Goal: Task Accomplishment & Management: Complete application form

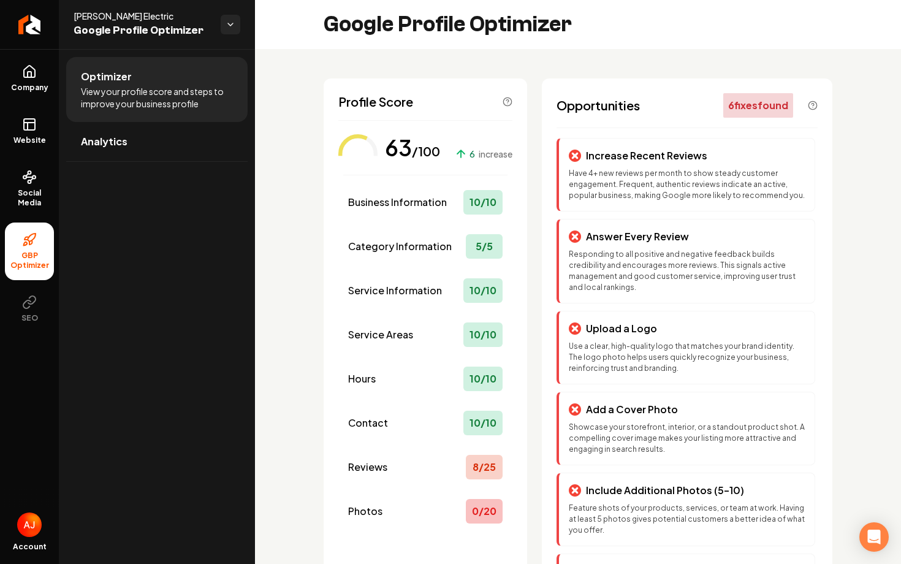
scroll to position [104, 0]
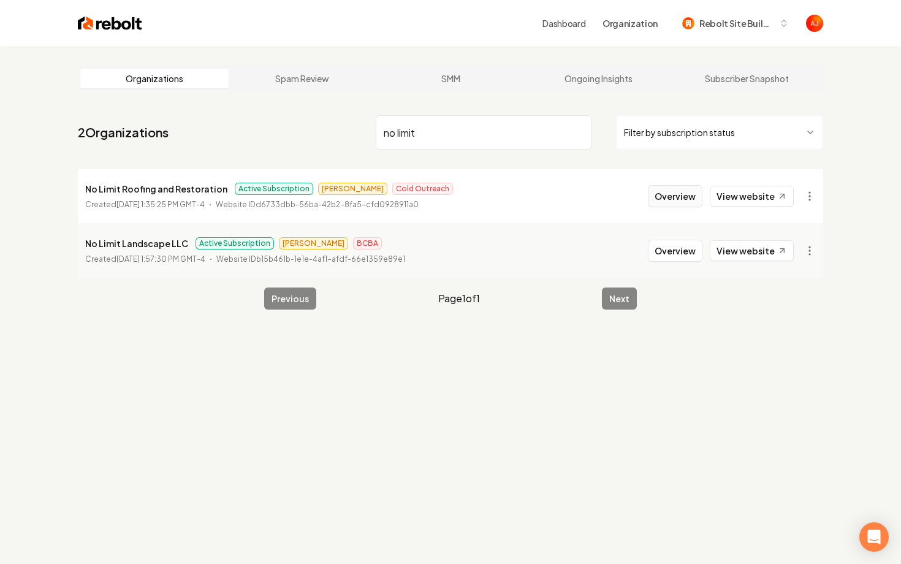
type input "no limit"
click at [698, 189] on button "Overview" at bounding box center [675, 196] width 55 height 22
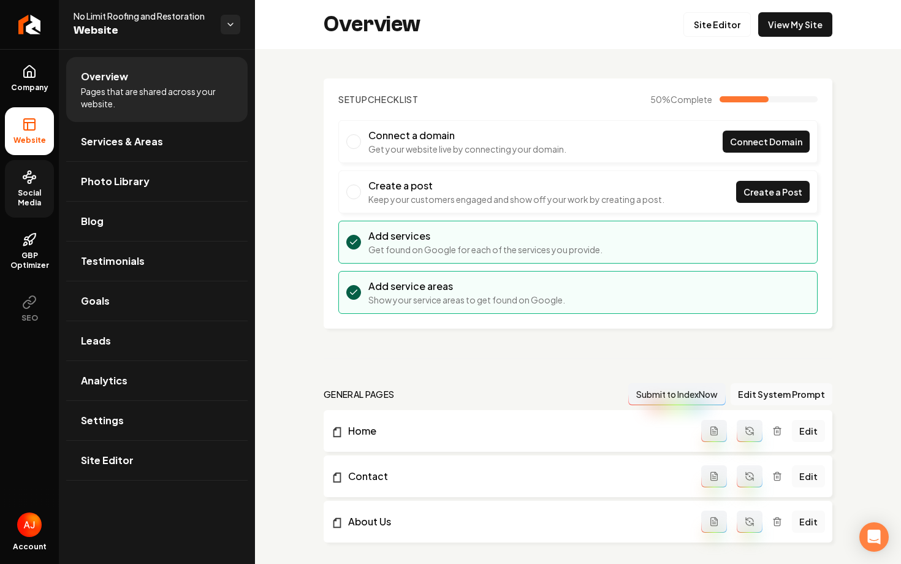
click at [32, 180] on icon at bounding box center [32, 179] width 2 height 2
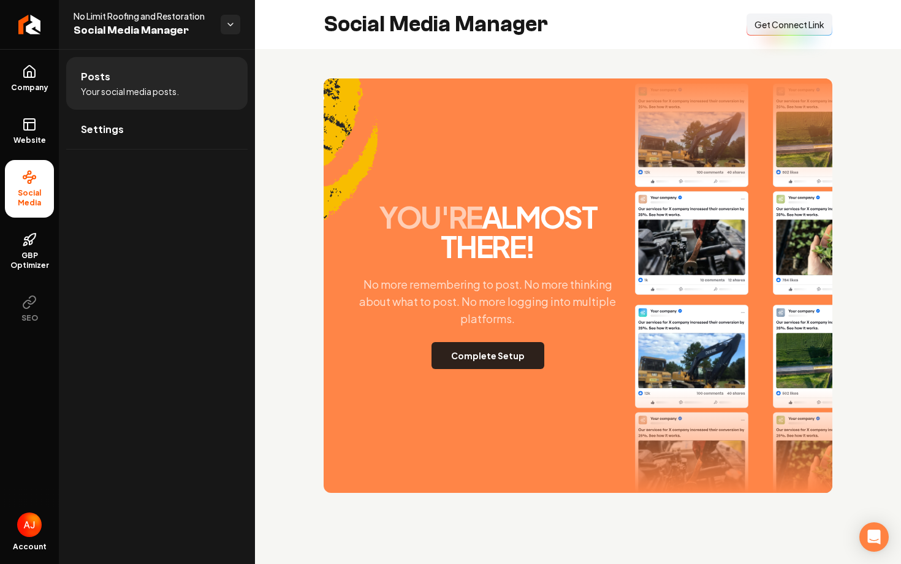
click at [480, 346] on button "Complete Setup" at bounding box center [487, 355] width 113 height 27
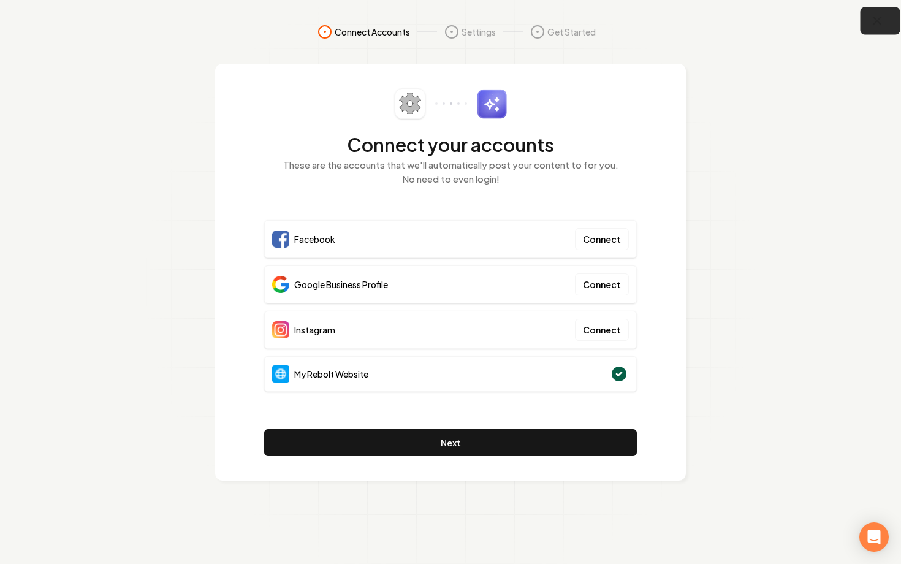
click at [877, 24] on icon "button" at bounding box center [876, 20] width 15 height 15
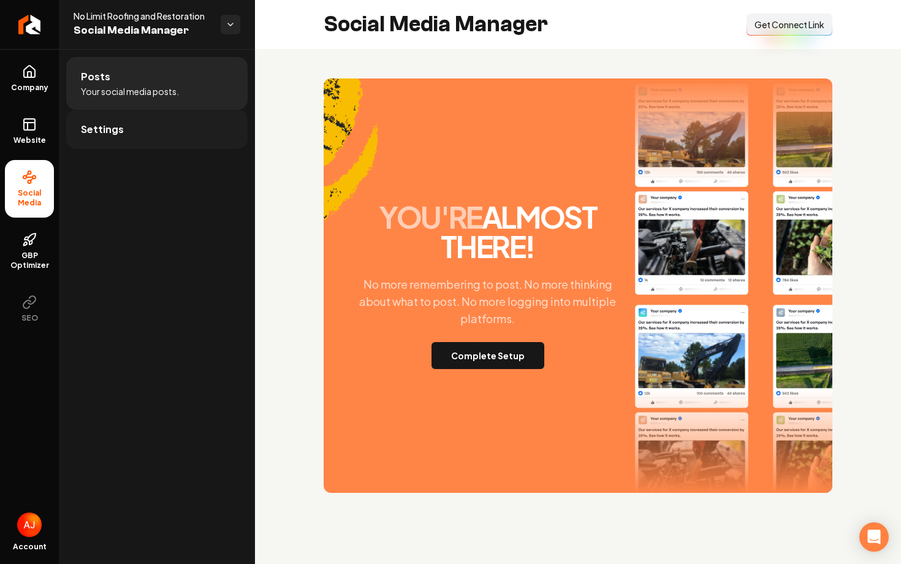
click at [96, 136] on link "Settings" at bounding box center [156, 129] width 181 height 39
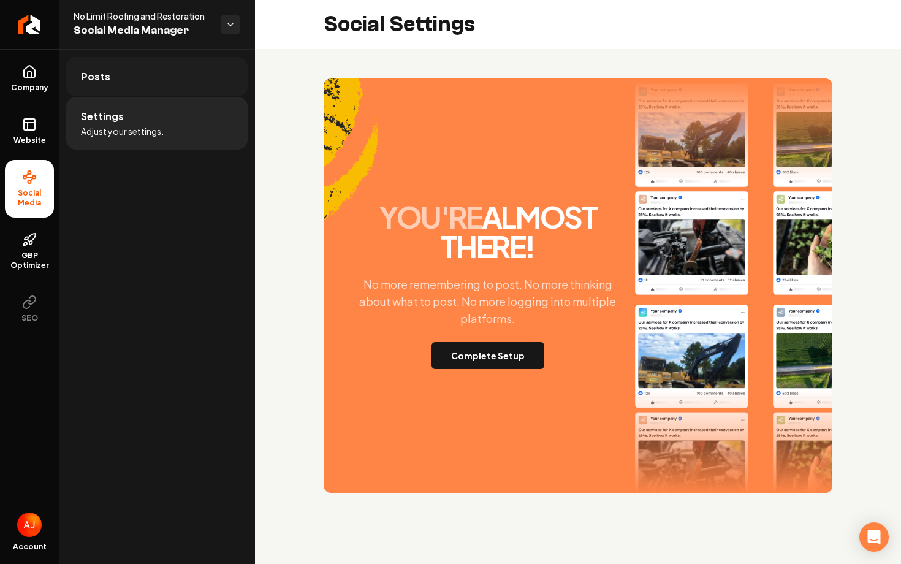
click at [111, 93] on link "Posts" at bounding box center [156, 76] width 181 height 39
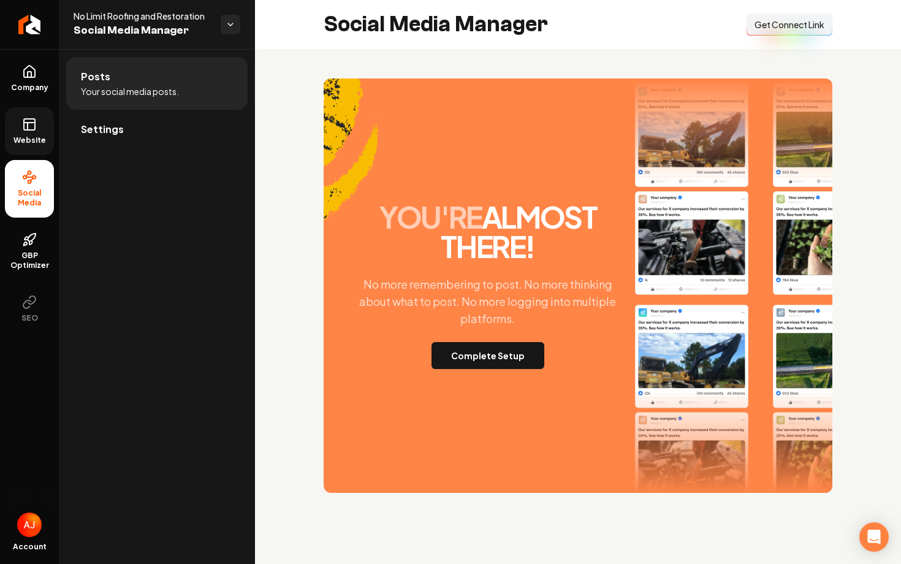
click at [26, 127] on icon at bounding box center [29, 124] width 15 height 15
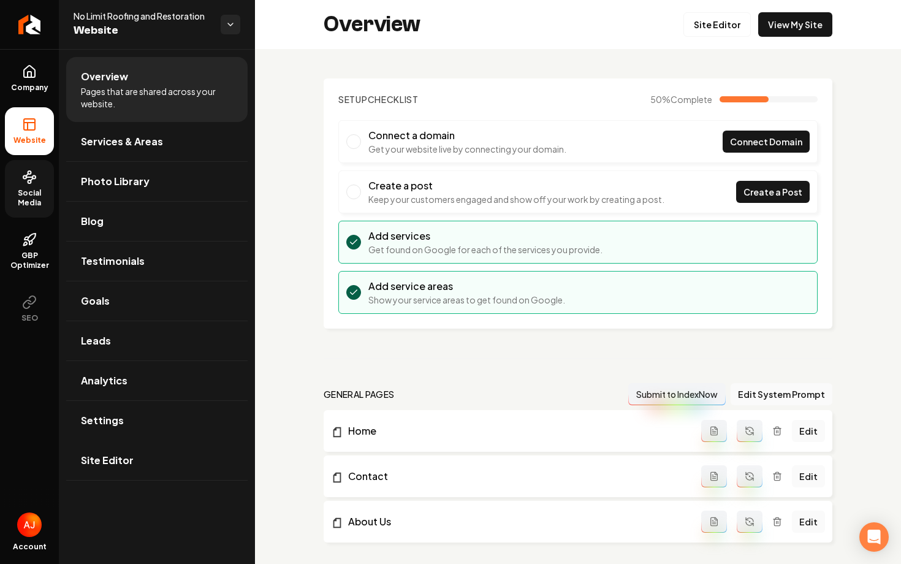
click at [31, 180] on icon at bounding box center [29, 177] width 15 height 15
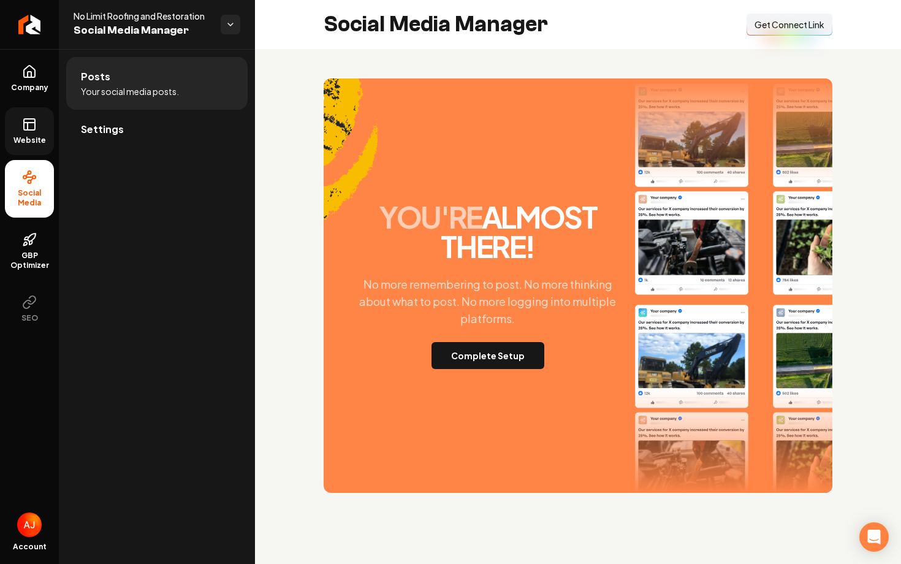
click at [28, 129] on icon at bounding box center [28, 126] width 0 height 7
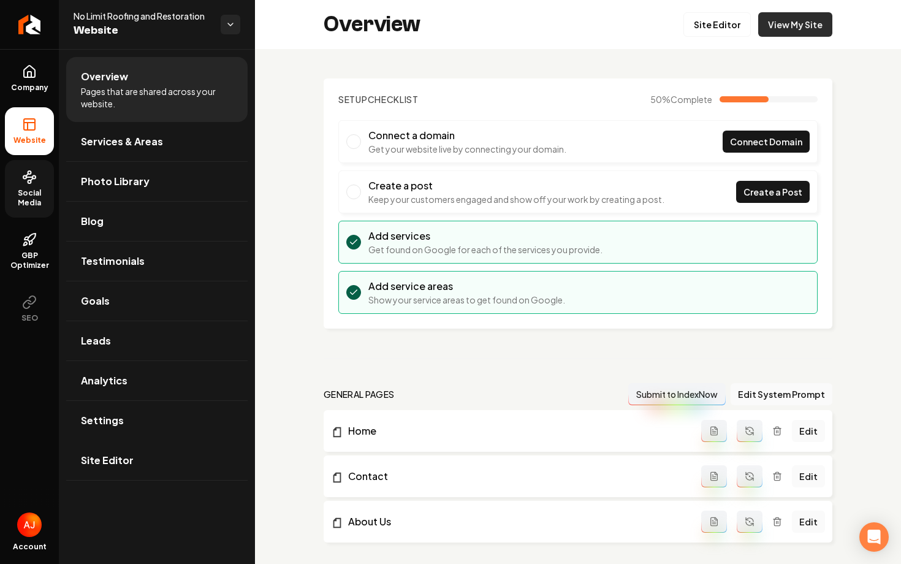
click at [771, 31] on link "View My Site" at bounding box center [795, 24] width 74 height 25
drag, startPoint x: 266, startPoint y: 301, endPoint x: 278, endPoint y: 118, distance: 183.6
click at [26, 194] on span "Social Media" at bounding box center [29, 198] width 49 height 20
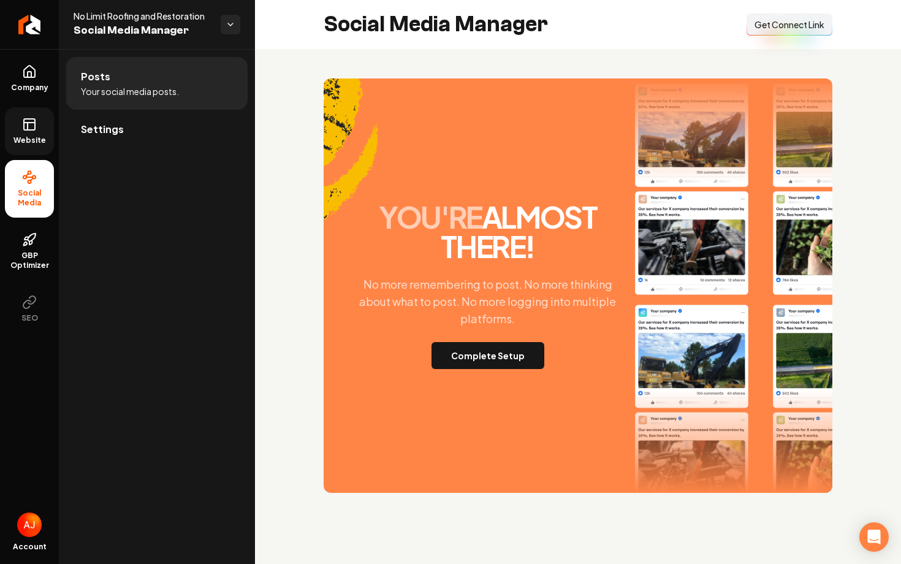
click at [23, 134] on link "Website" at bounding box center [29, 131] width 49 height 48
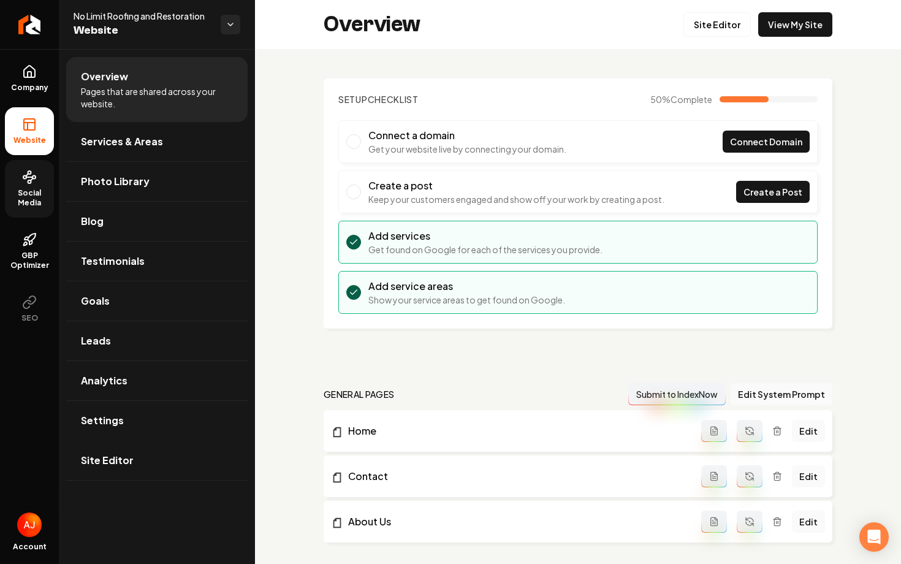
click at [40, 177] on link "Social Media" at bounding box center [29, 189] width 49 height 58
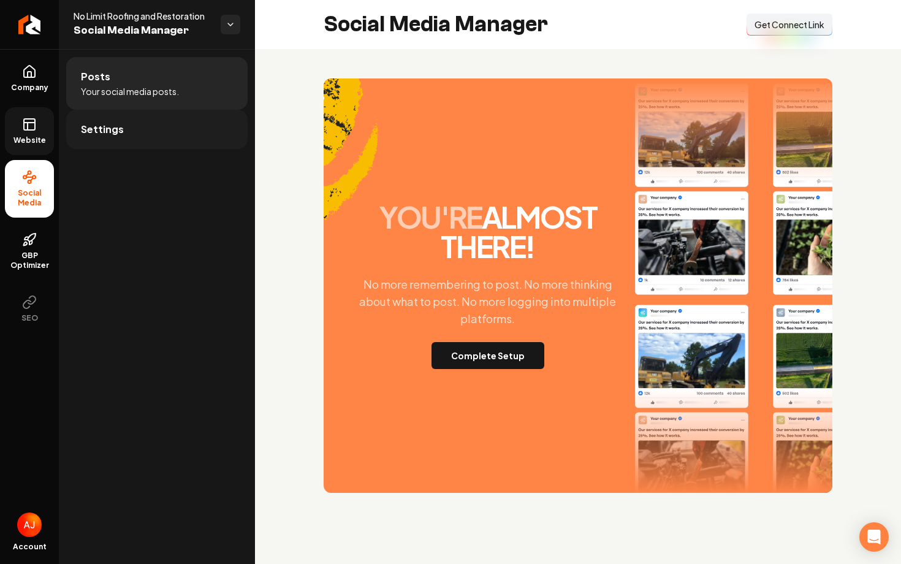
click at [121, 140] on link "Settings" at bounding box center [156, 129] width 181 height 39
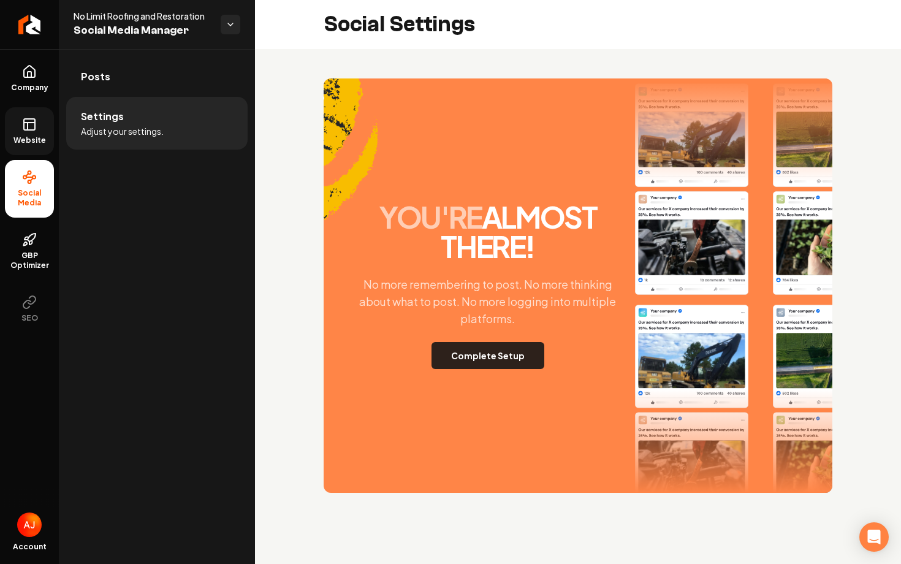
click at [493, 352] on button "Complete Setup" at bounding box center [487, 355] width 113 height 27
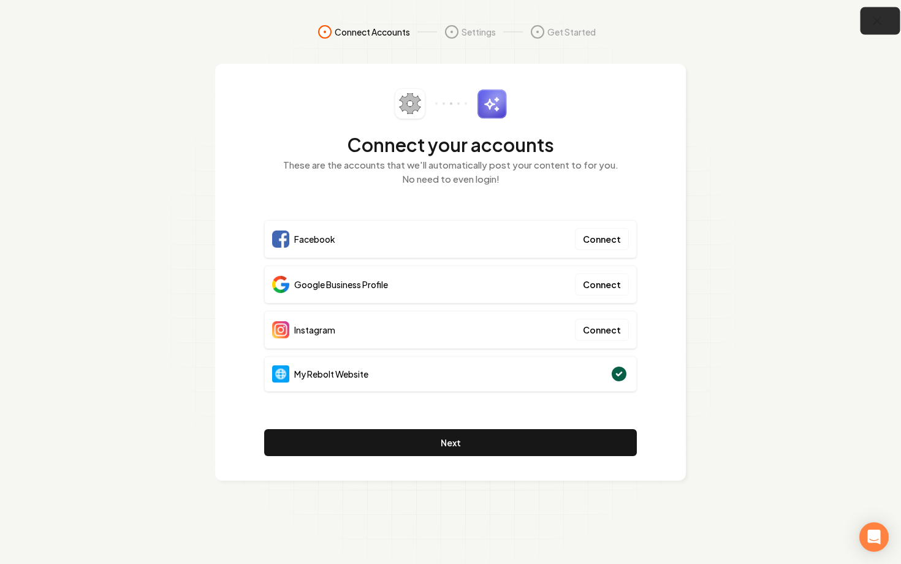
click at [874, 25] on icon "button" at bounding box center [876, 20] width 15 height 15
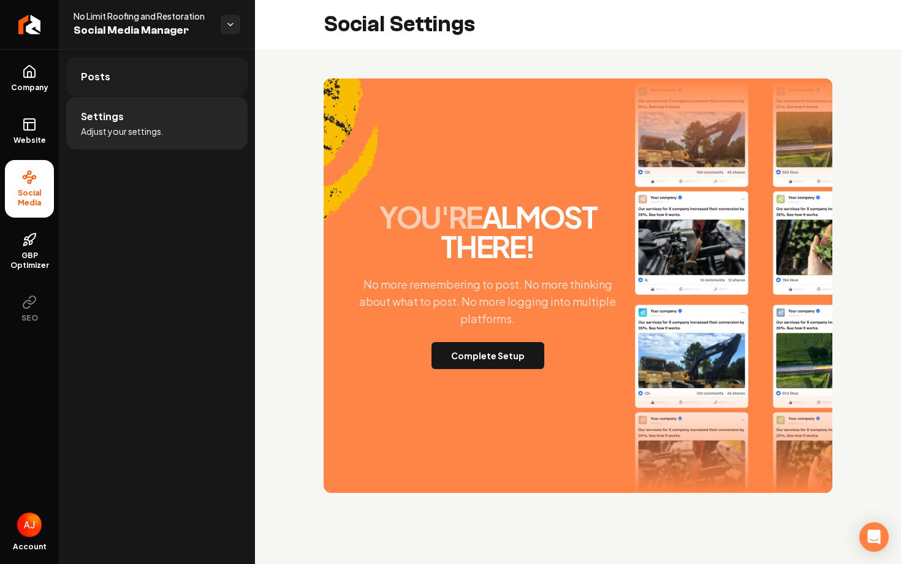
click at [136, 85] on link "Posts" at bounding box center [156, 76] width 181 height 39
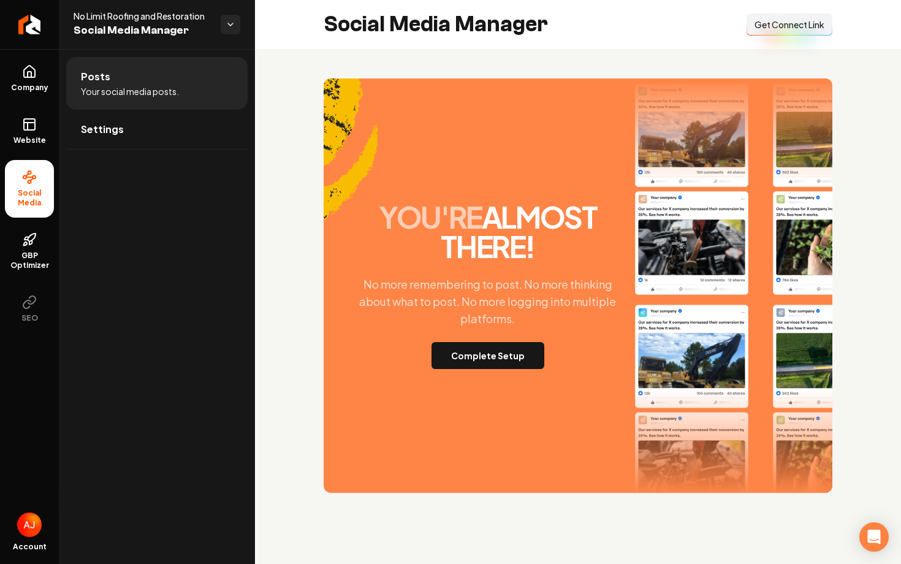
click at [768, 27] on span "Get Connect Link" at bounding box center [789, 24] width 70 height 12
click at [496, 359] on button "Complete Setup" at bounding box center [487, 355] width 113 height 27
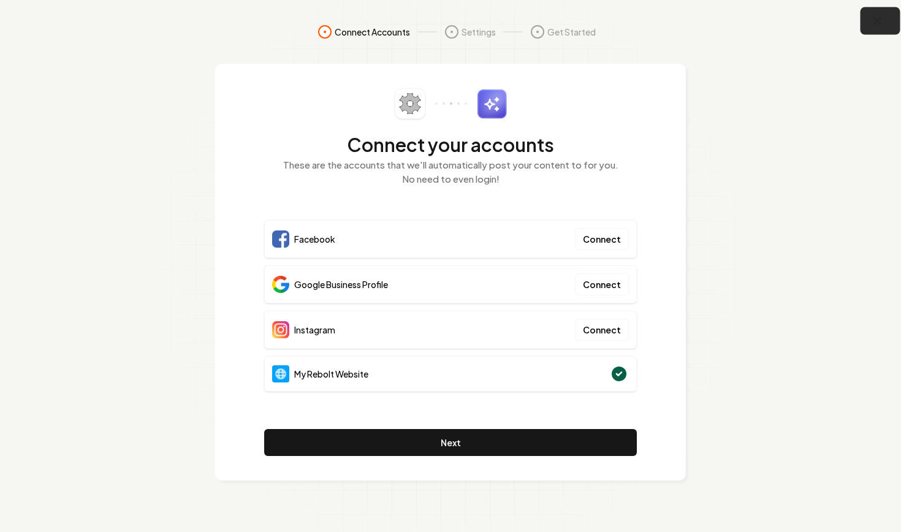
click at [874, 24] on icon "button" at bounding box center [877, 21] width 8 height 8
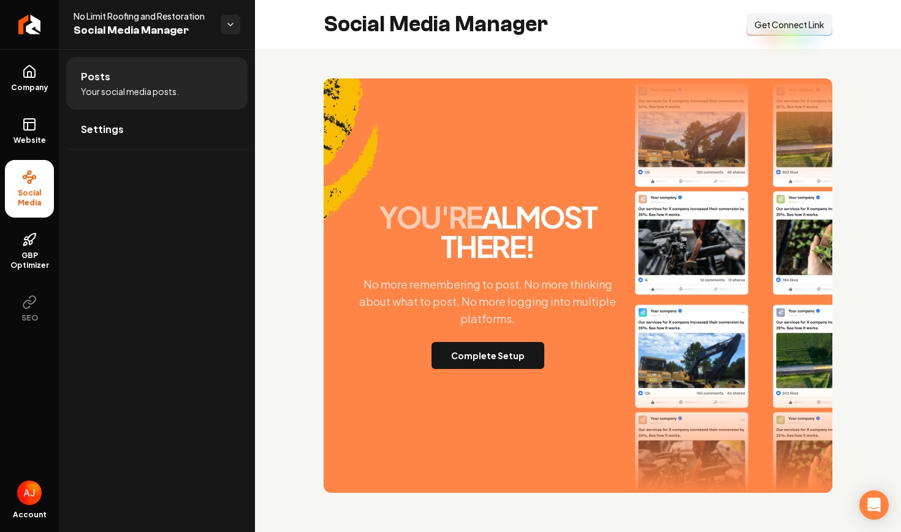
click at [756, 36] on div "Social Media Manager Connect Link Get Connect Link" at bounding box center [578, 24] width 646 height 49
click at [763, 28] on span "Get Connect Link" at bounding box center [789, 24] width 70 height 12
click at [500, 352] on button "Complete Setup" at bounding box center [487, 355] width 113 height 27
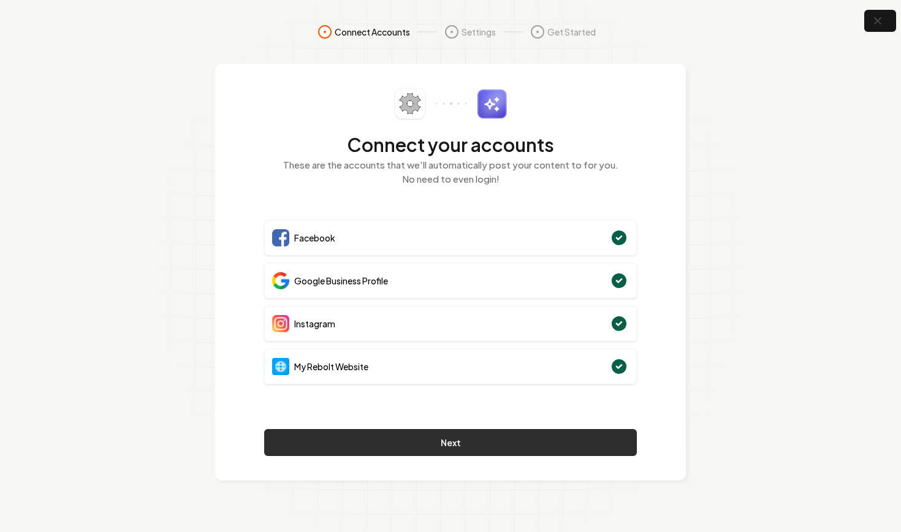
click at [507, 448] on button "Next" at bounding box center [450, 442] width 373 height 27
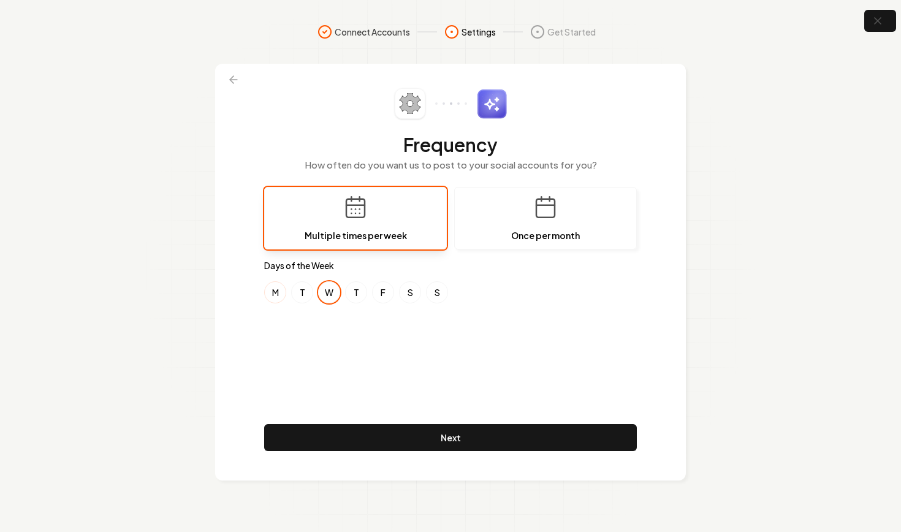
click at [276, 292] on button "M" at bounding box center [275, 292] width 22 height 22
click at [409, 290] on button "S" at bounding box center [410, 292] width 22 height 22
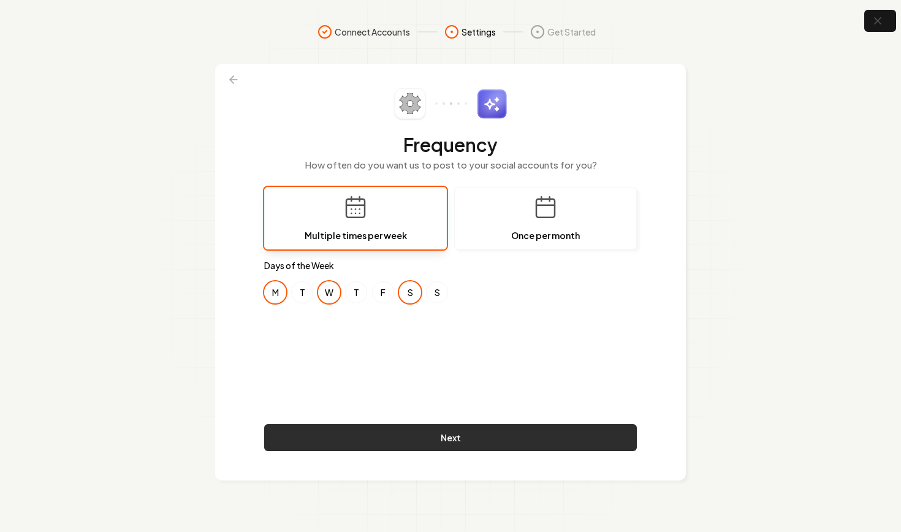
click at [483, 435] on button "Next" at bounding box center [450, 437] width 373 height 27
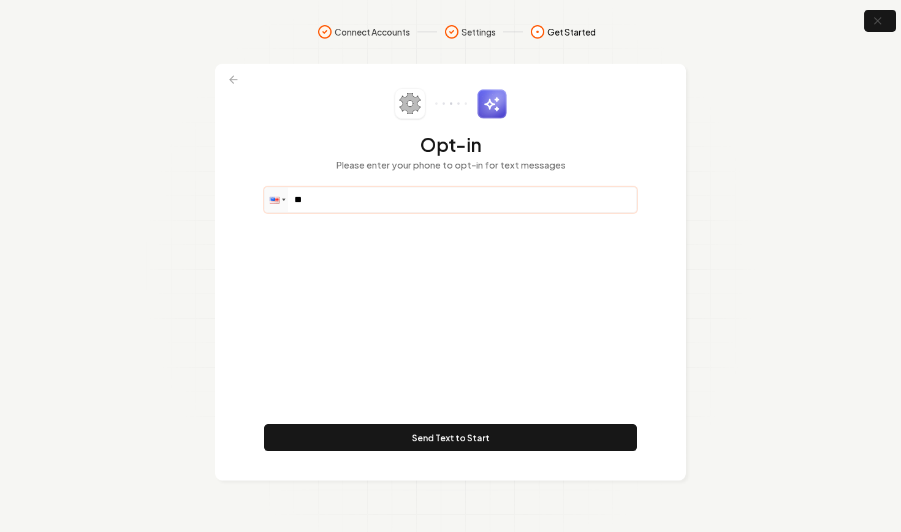
click at [355, 192] on input "**" at bounding box center [450, 199] width 371 height 25
paste input "tel"
paste input "**********"
type input "**********"
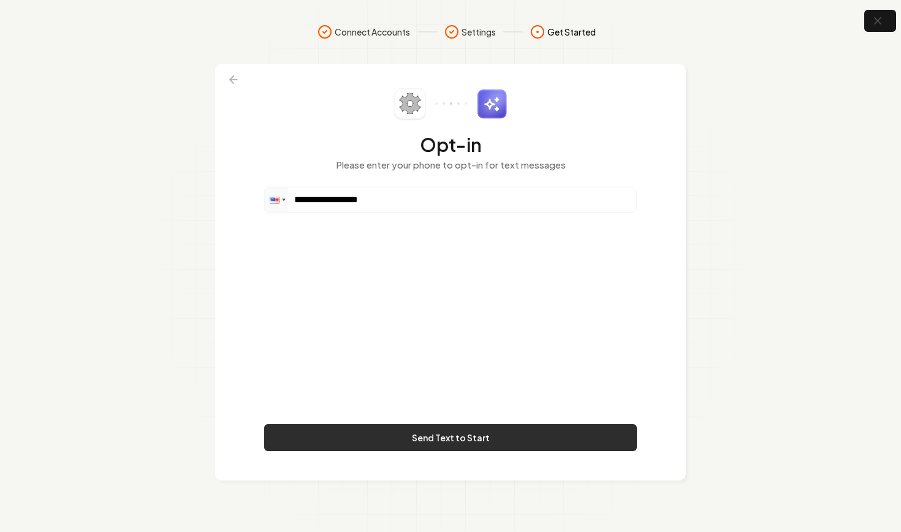
click at [474, 436] on button "Send Text to Start" at bounding box center [450, 437] width 373 height 27
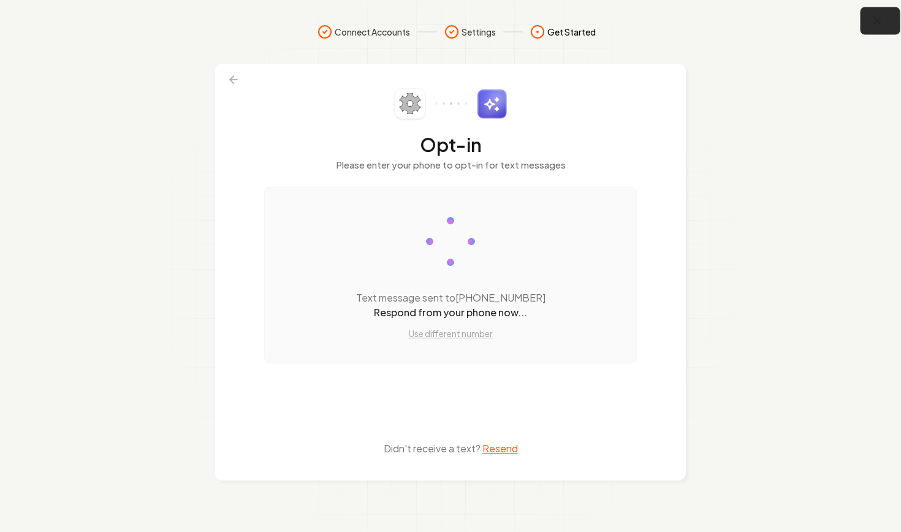
click at [875, 18] on icon "button" at bounding box center [877, 21] width 8 height 8
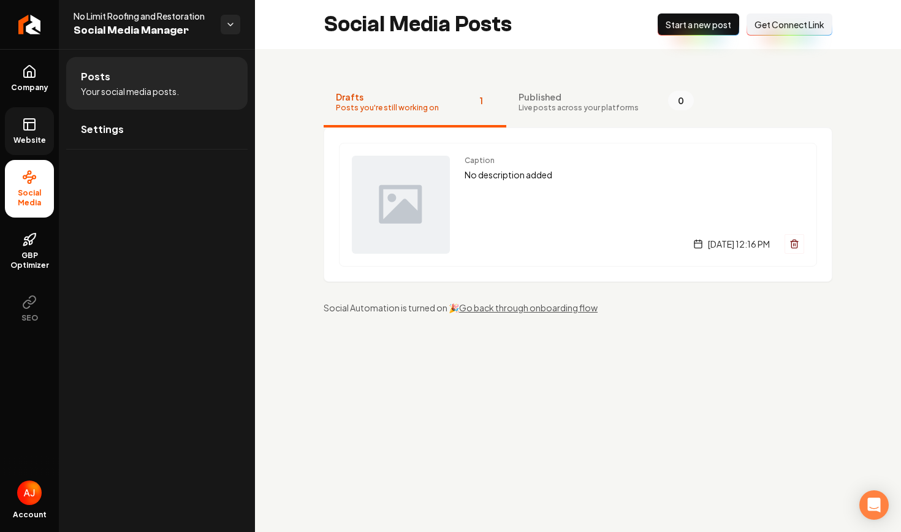
click at [29, 140] on span "Website" at bounding box center [30, 140] width 42 height 10
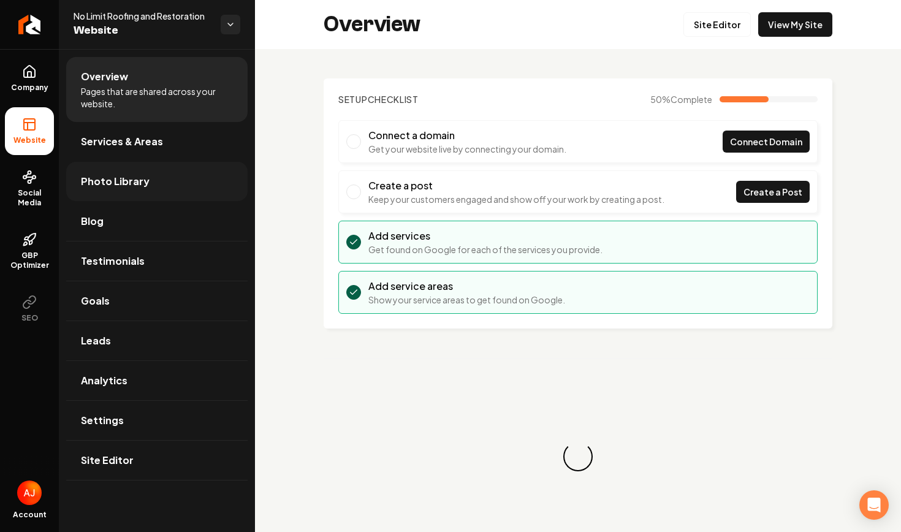
click at [110, 185] on span "Photo Library" at bounding box center [115, 181] width 69 height 15
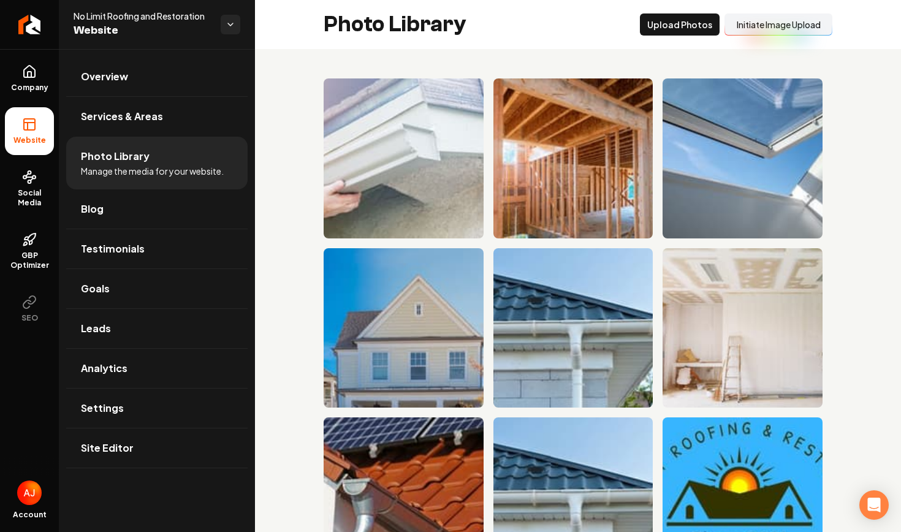
click at [759, 26] on button "Initiate Image Upload" at bounding box center [778, 24] width 108 height 22
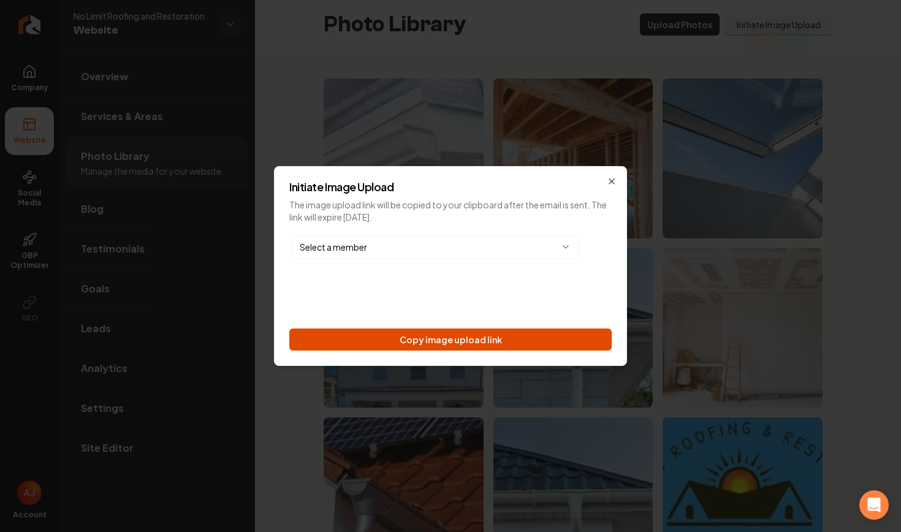
click at [501, 345] on button "Copy image upload link" at bounding box center [450, 339] width 322 height 22
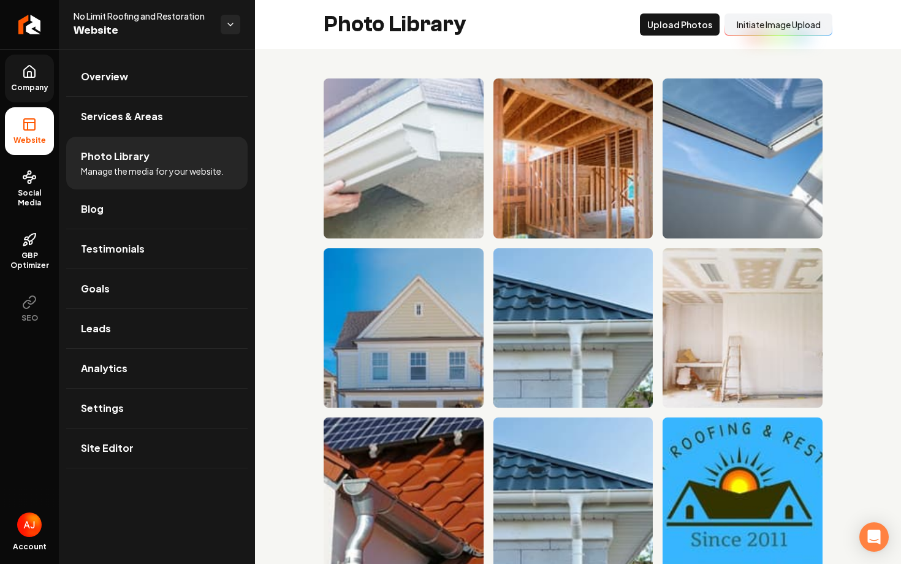
click at [29, 88] on span "Company" at bounding box center [29, 88] width 47 height 10
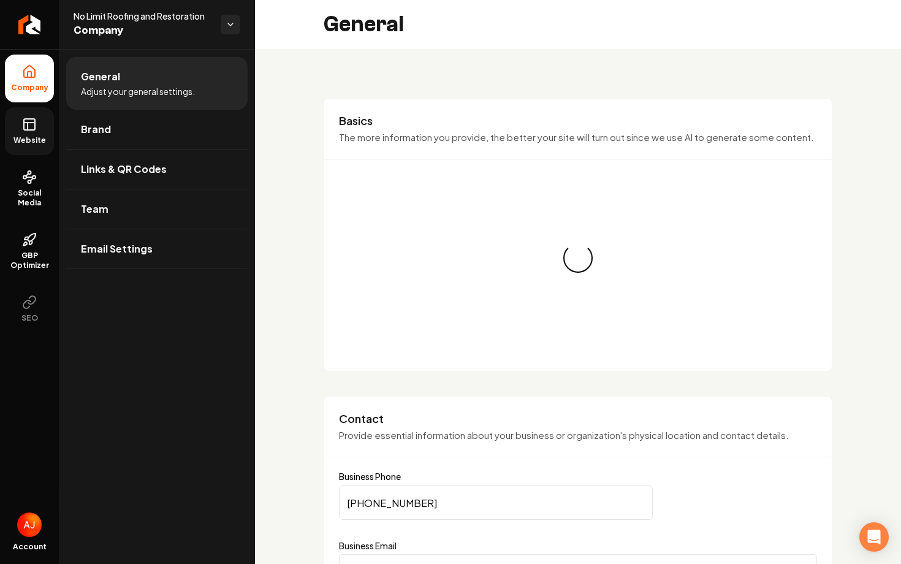
click at [20, 149] on link "Website" at bounding box center [29, 131] width 49 height 48
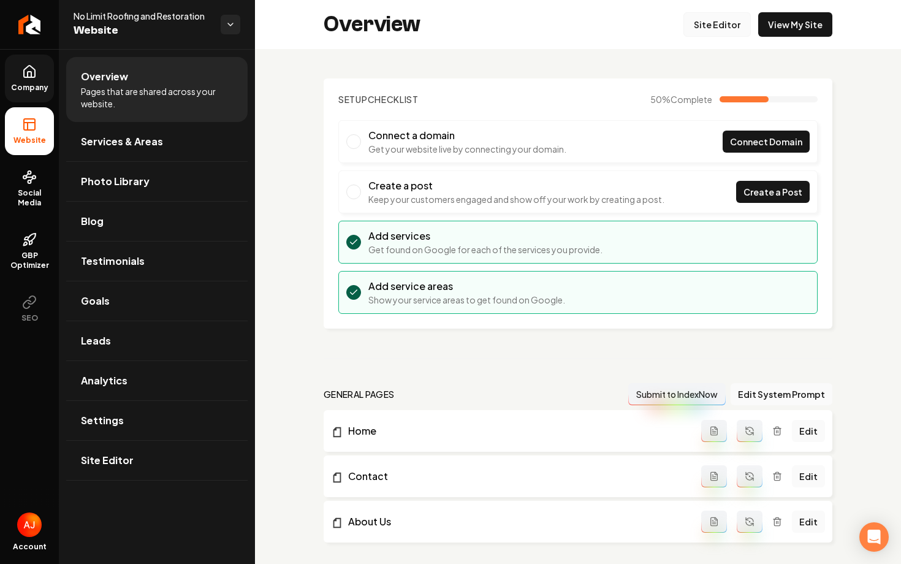
click at [714, 28] on link "Site Editor" at bounding box center [716, 24] width 67 height 25
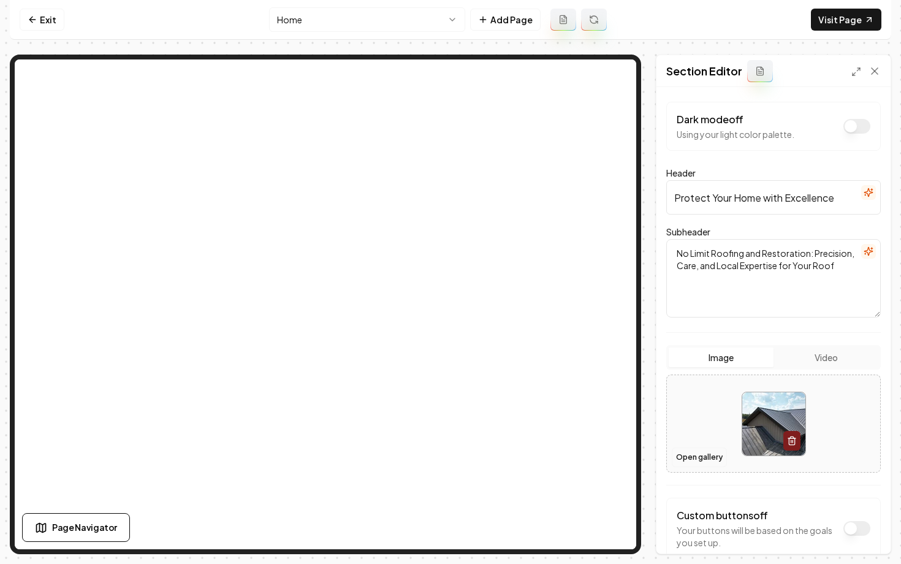
click at [684, 466] on button "Open gallery" at bounding box center [699, 457] width 55 height 20
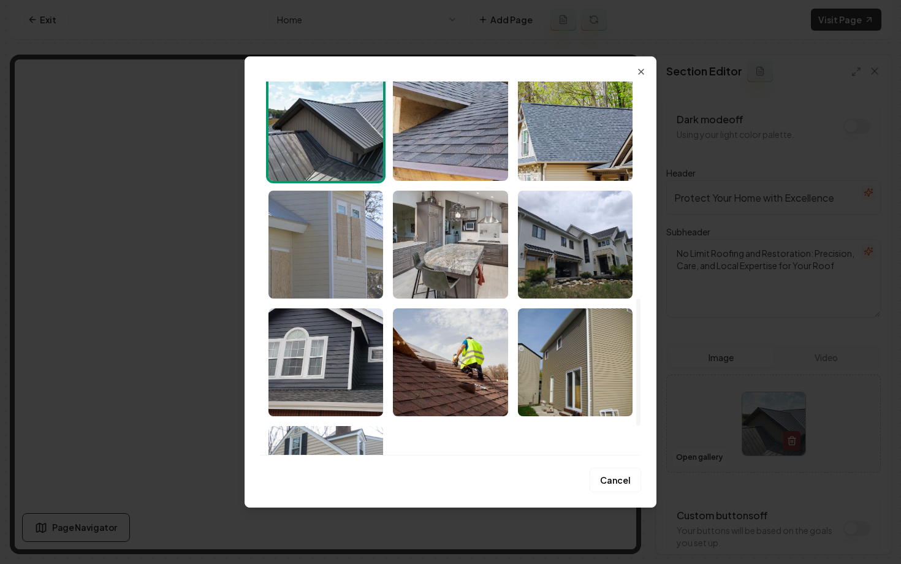
scroll to position [562, 0]
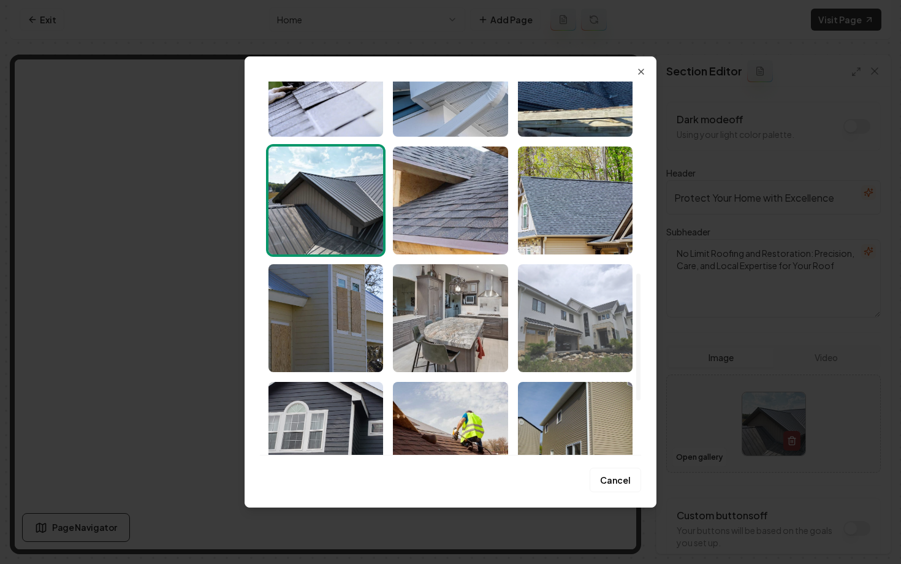
click at [572, 324] on img "Select image image_68a485105c7cd75eb8c0c8e7.jpeg" at bounding box center [575, 318] width 115 height 108
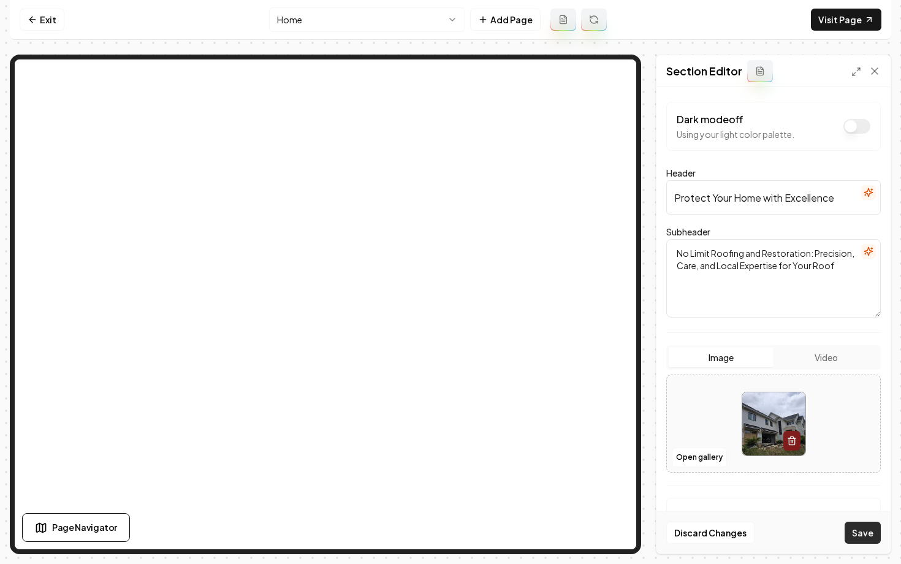
click at [856, 531] on button "Save" at bounding box center [862, 532] width 36 height 22
click at [687, 460] on button "Open gallery" at bounding box center [699, 457] width 55 height 20
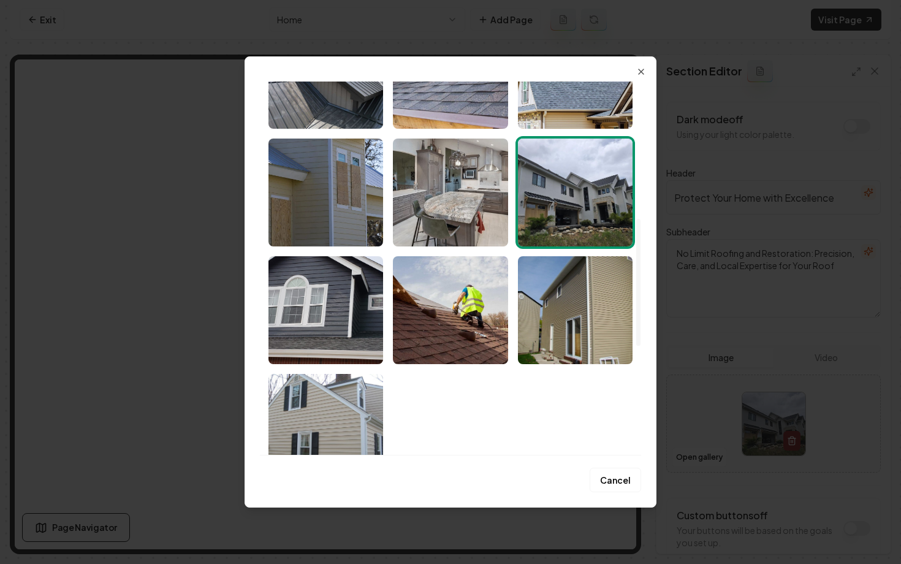
scroll to position [720, 0]
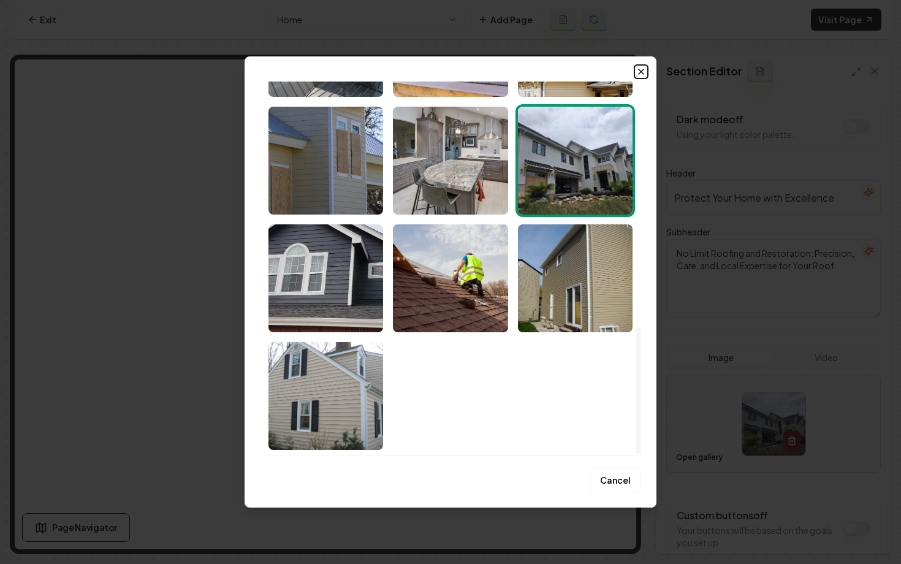
click at [640, 69] on icon "button" at bounding box center [641, 72] width 10 height 10
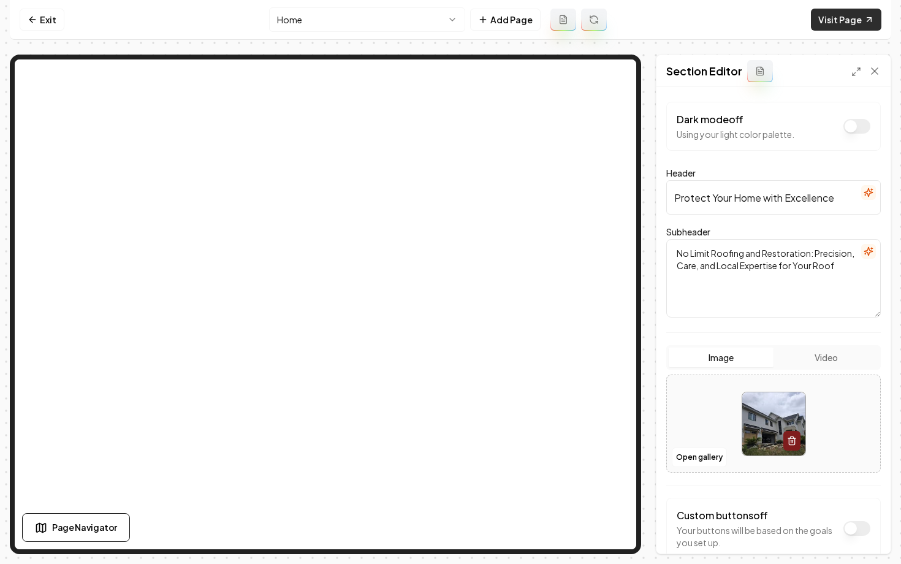
click at [833, 21] on link "Visit Page" at bounding box center [846, 20] width 70 height 22
